Goal: Find contact information: Find contact information

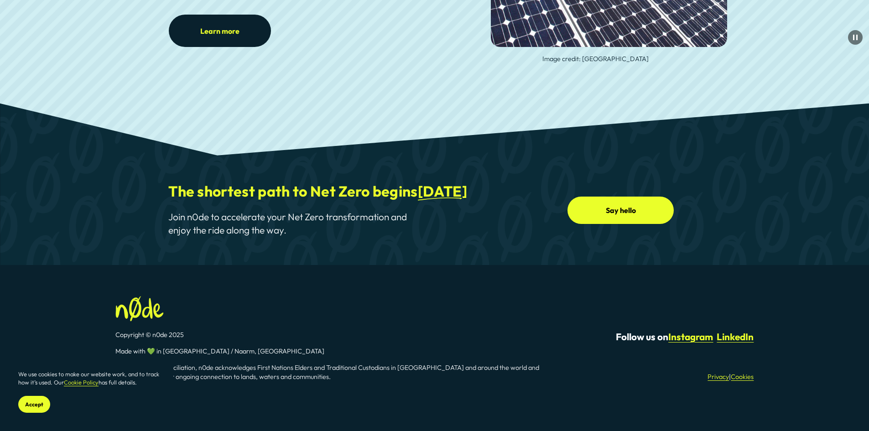
scroll to position [3391, 0]
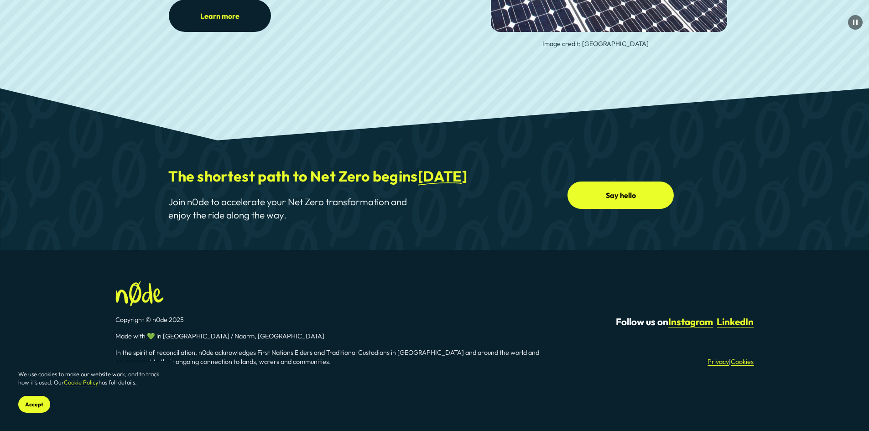
click at [624, 189] on link "Say hello" at bounding box center [621, 195] width 106 height 27
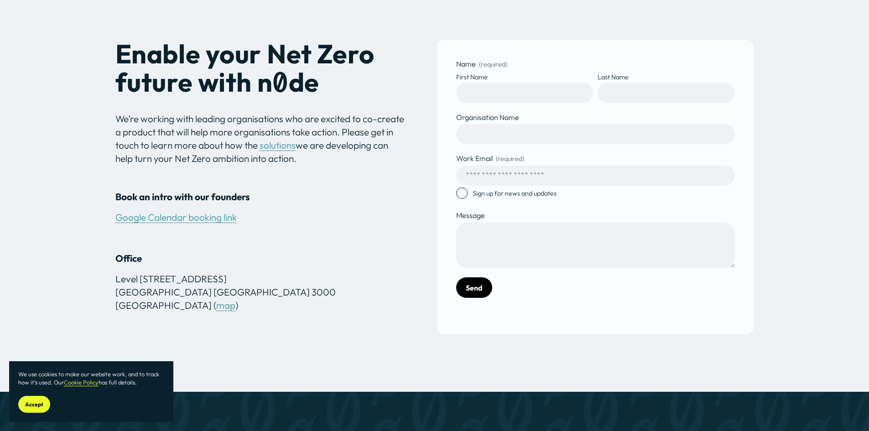
scroll to position [274, 0]
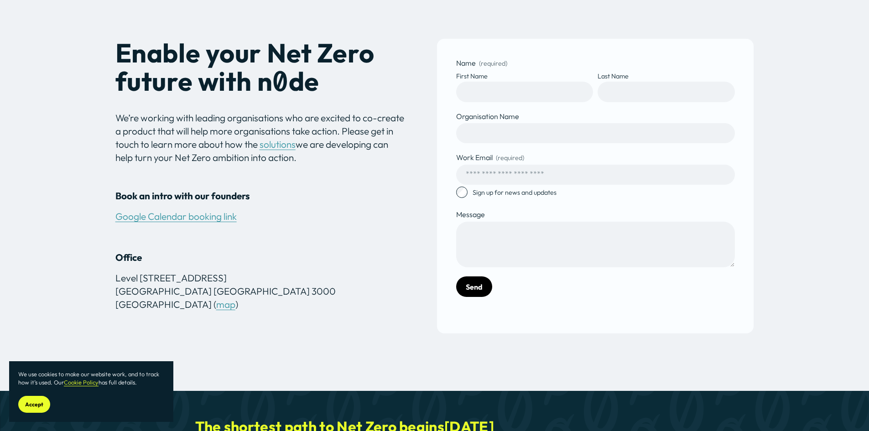
click at [219, 220] on link "Google Calendar booking link" at bounding box center [175, 216] width 121 height 12
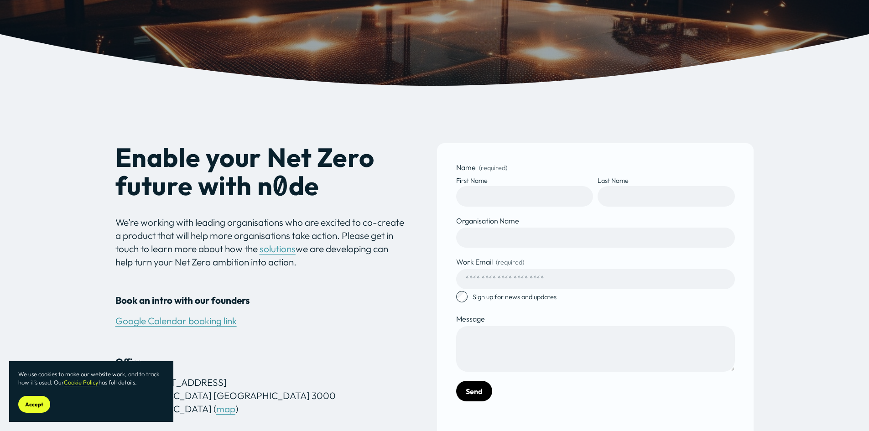
scroll to position [0, 0]
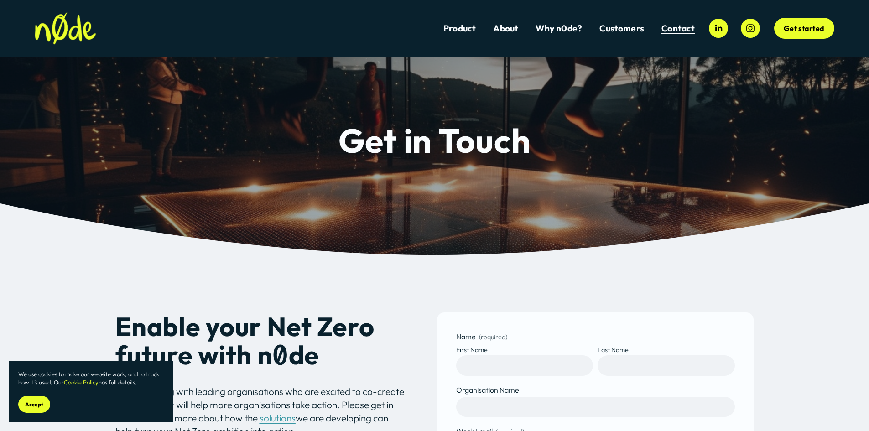
click at [562, 27] on link "Why n0de?" at bounding box center [559, 28] width 47 height 12
